Goal: Task Accomplishment & Management: Use online tool/utility

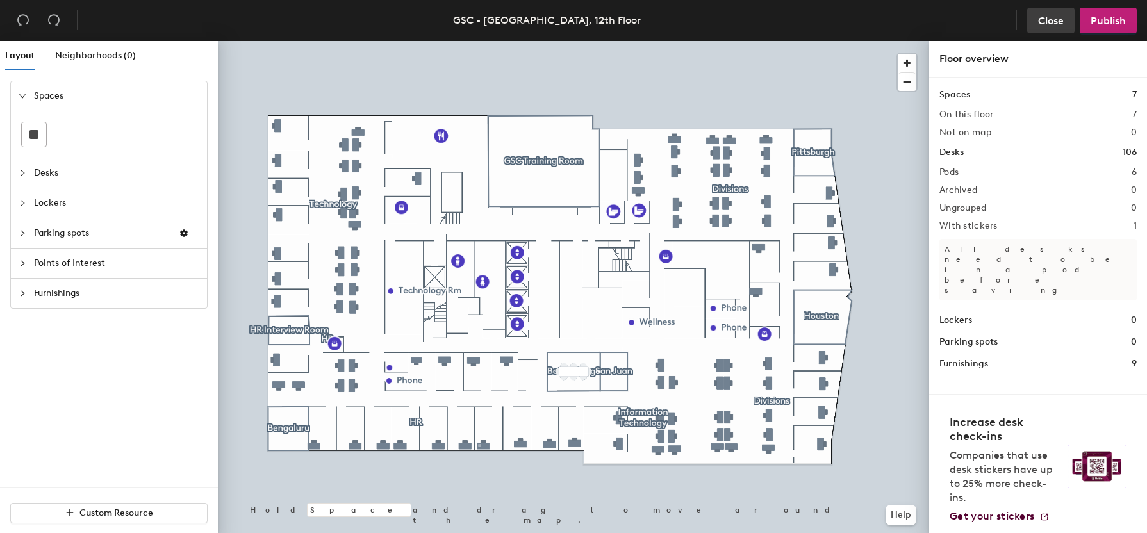
click at [1044, 21] on span "Close" at bounding box center [1051, 21] width 26 height 12
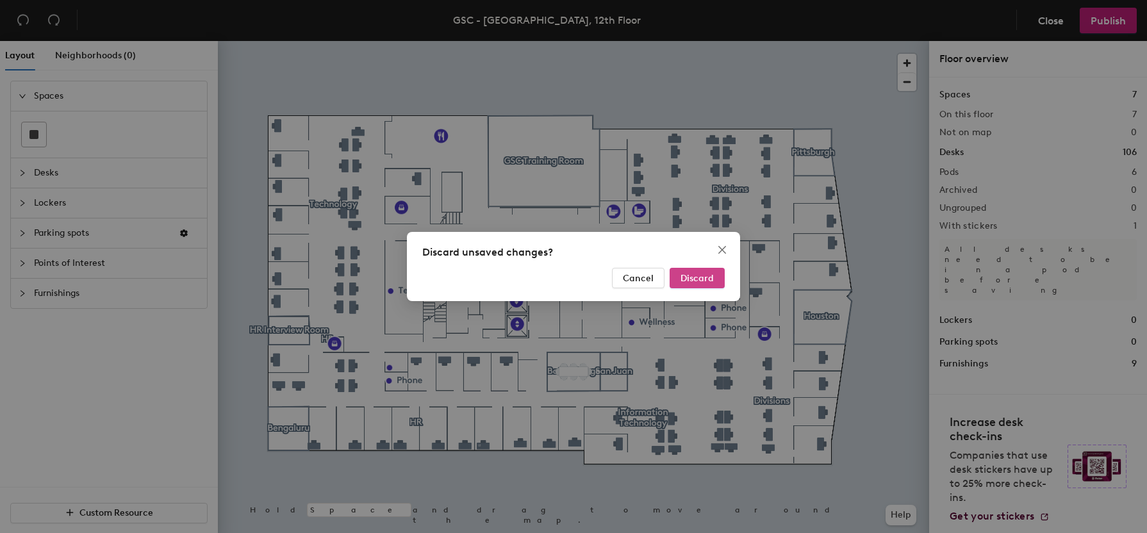
click at [693, 274] on span "Discard" at bounding box center [696, 278] width 33 height 11
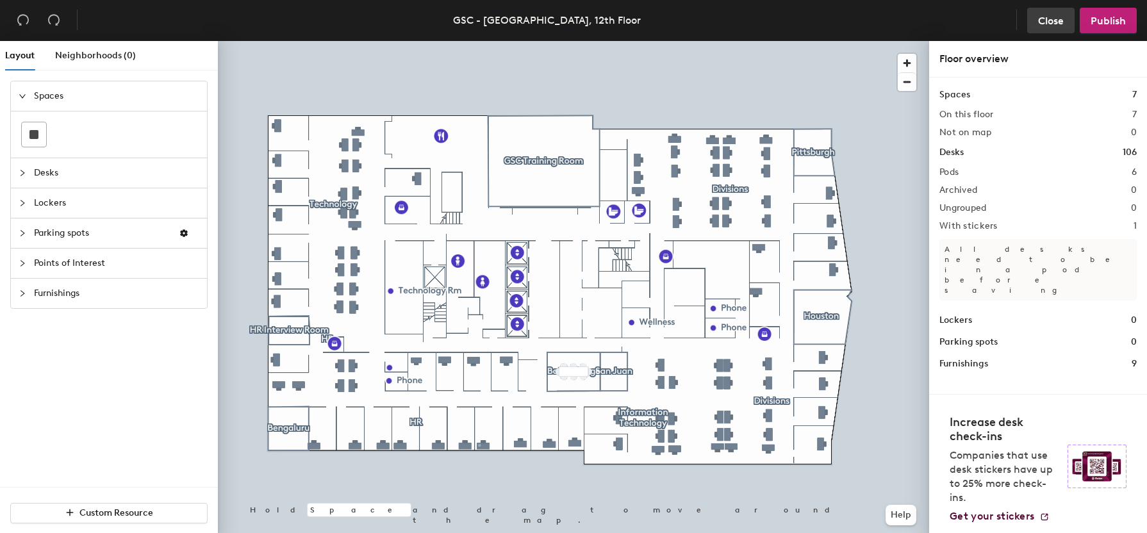
click at [1040, 19] on span "Close" at bounding box center [1051, 21] width 26 height 12
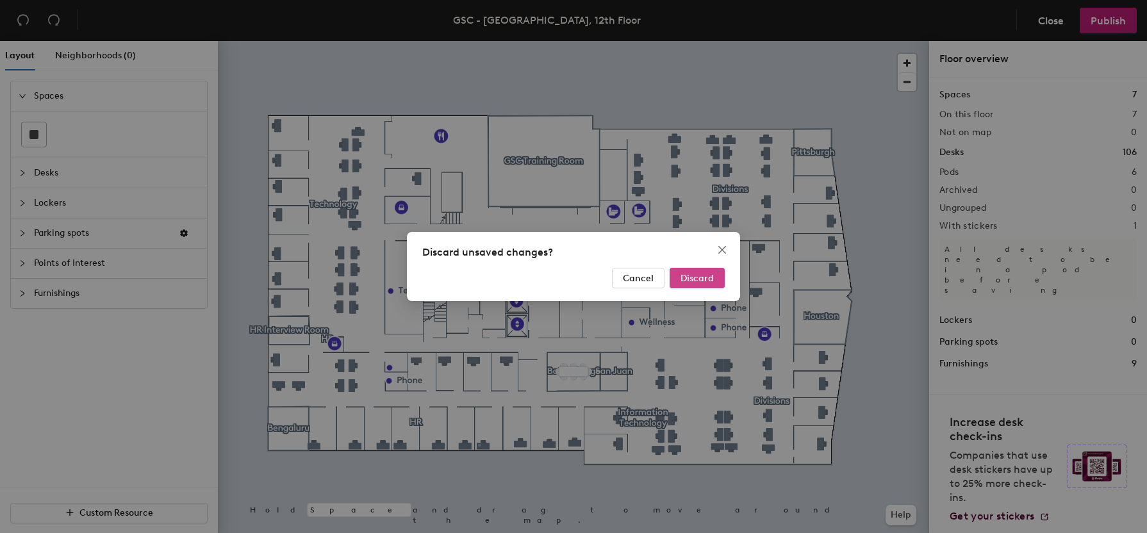
click at [705, 275] on span "Discard" at bounding box center [696, 278] width 33 height 11
